Goal: Task Accomplishment & Management: Manage account settings

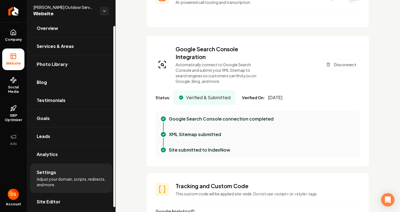
scroll to position [9, 0]
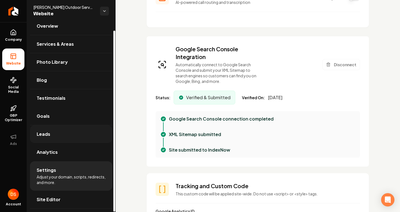
click at [62, 129] on link "Leads" at bounding box center [71, 134] width 82 height 18
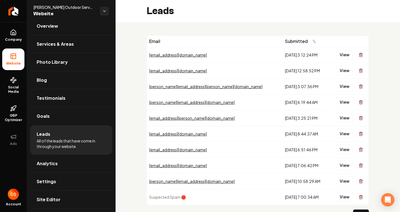
click at [349, 54] on div "View" at bounding box center [349, 54] width 36 height 11
click at [339, 54] on button "View" at bounding box center [344, 55] width 17 height 10
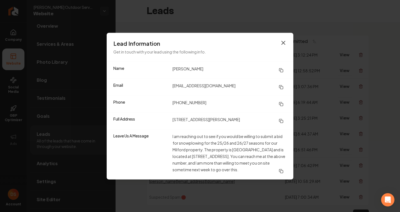
click at [282, 42] on icon "button" at bounding box center [283, 42] width 7 height 7
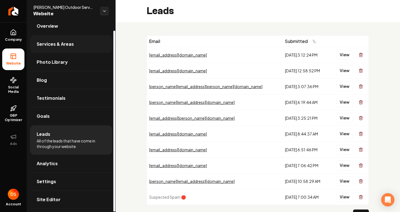
click at [70, 49] on link "Services & Areas" at bounding box center [71, 44] width 82 height 18
